Goal: Task Accomplishment & Management: Use online tool/utility

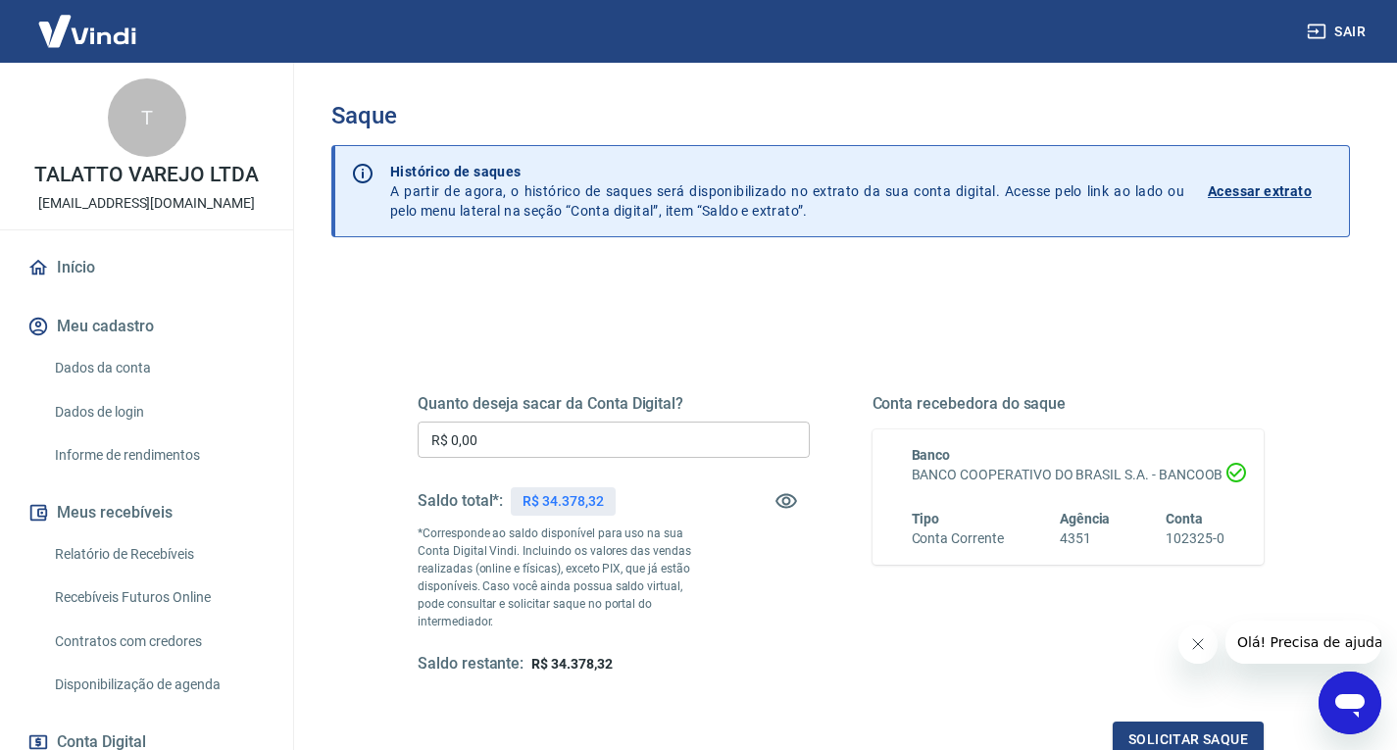
click at [549, 500] on p "R$ 34.378,32" at bounding box center [563, 501] width 80 height 21
click at [551, 497] on p "R$ 34.378,32" at bounding box center [563, 501] width 80 height 21
copy p "34.378,32"
click at [553, 514] on div "R$ 2.013,43" at bounding box center [559, 501] width 96 height 28
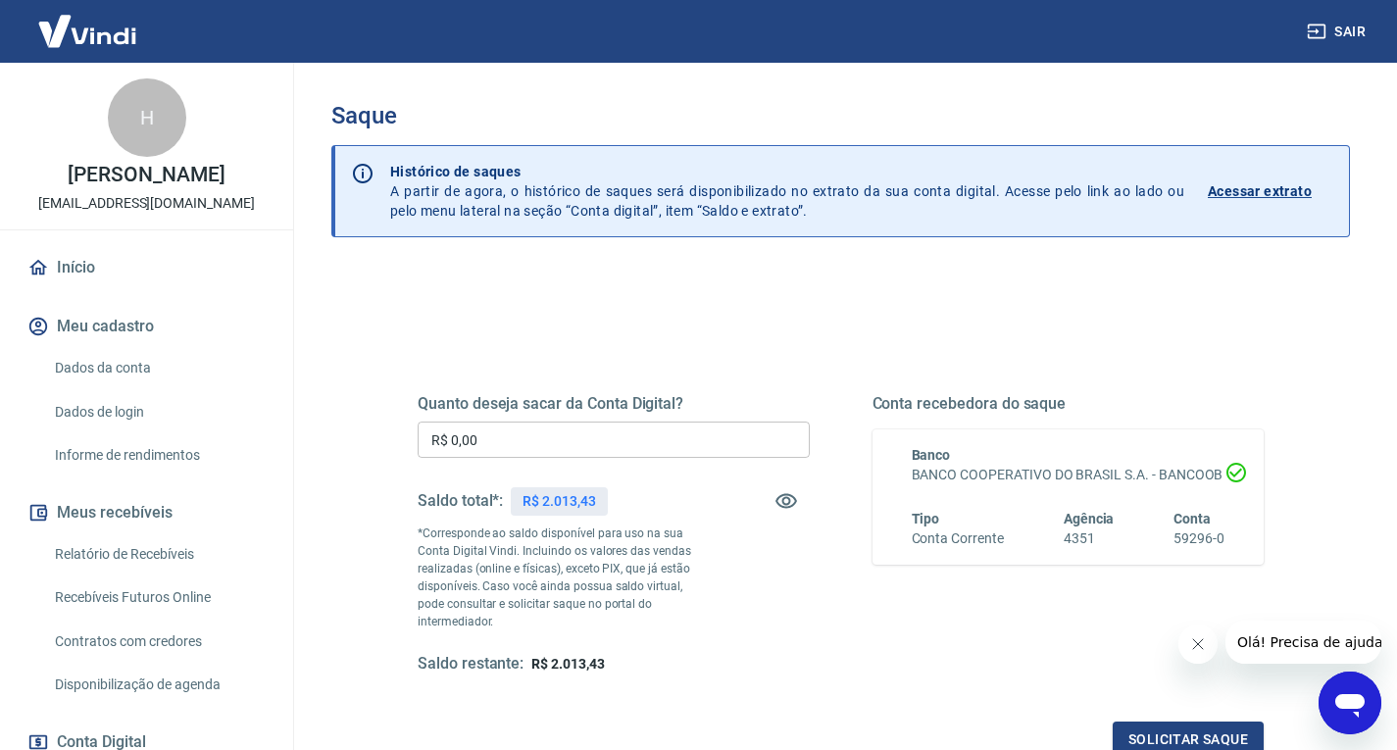
click at [577, 492] on p "R$ 2.013,43" at bounding box center [559, 501] width 73 height 21
copy p "2.013,43"
